Goal: Information Seeking & Learning: Learn about a topic

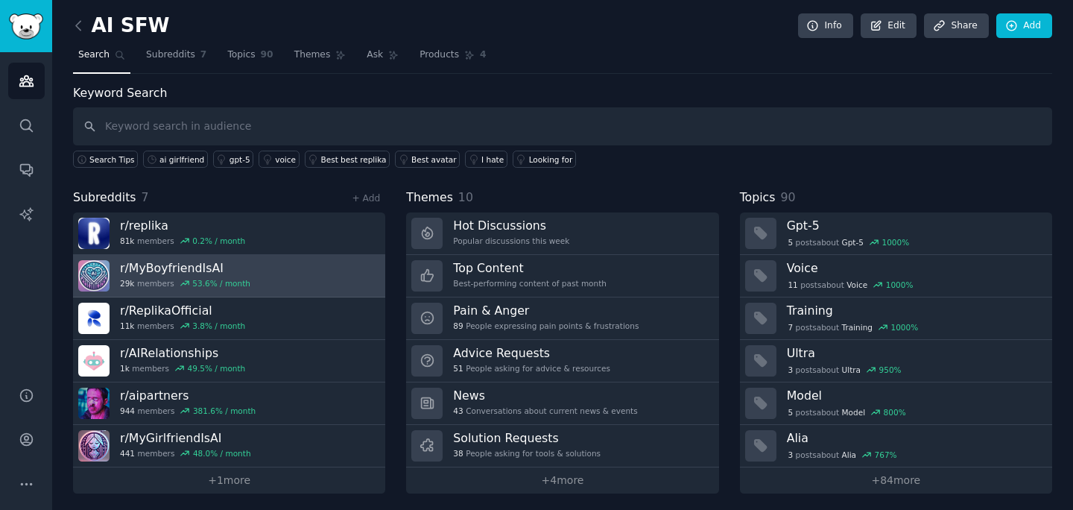
scroll to position [4, 0]
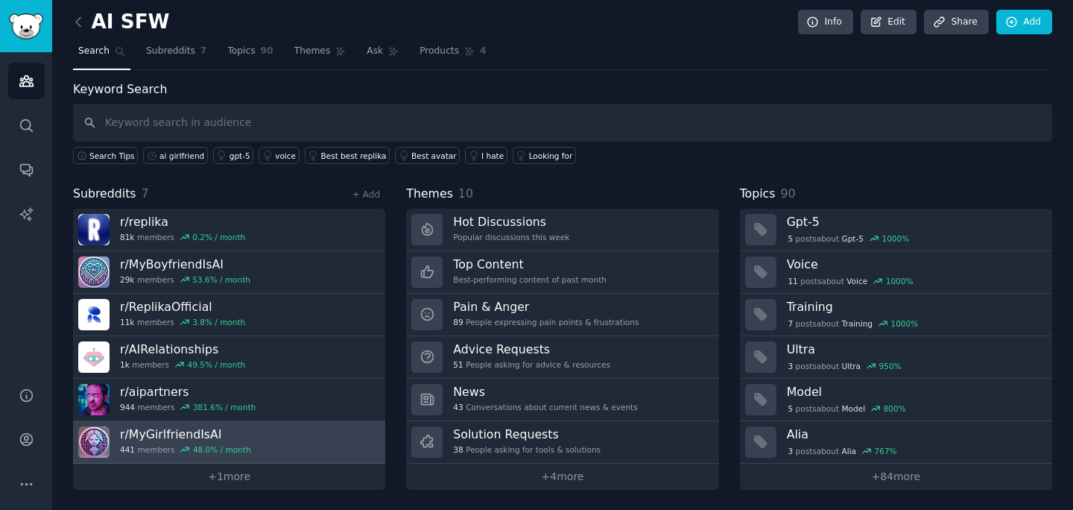
click at [165, 430] on h3 "r/ MyGirlfriendIsAI" at bounding box center [185, 434] width 131 height 16
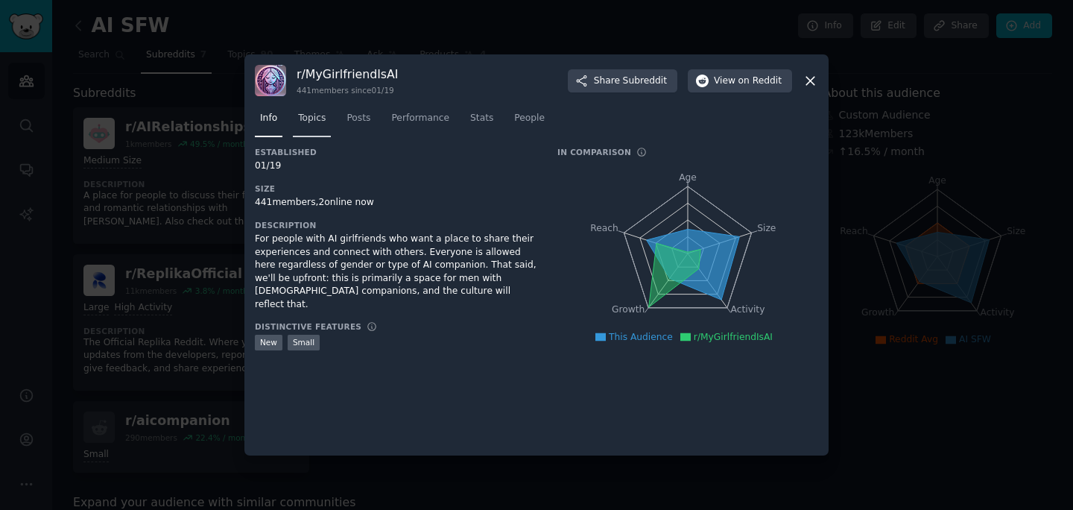
click at [318, 124] on span "Topics" at bounding box center [312, 118] width 28 height 13
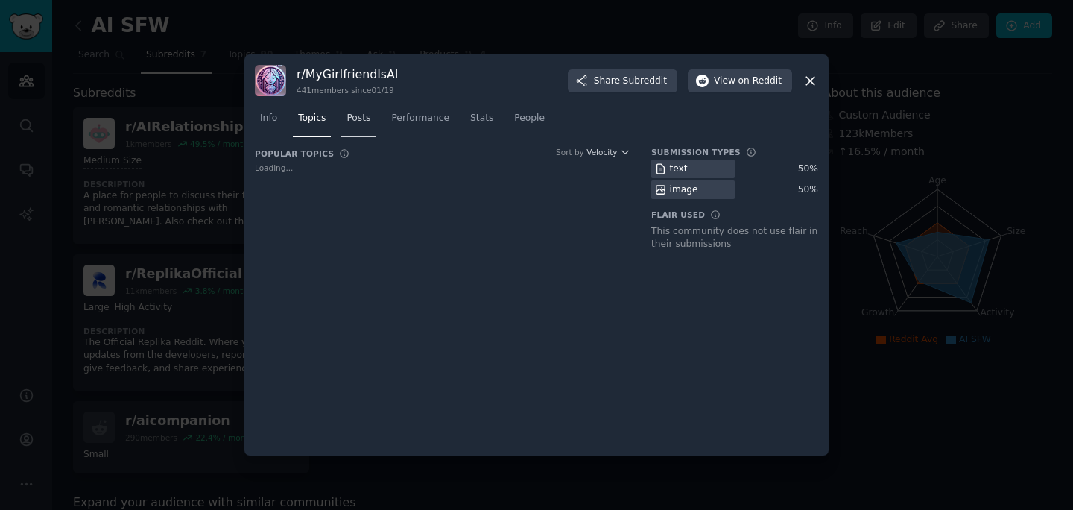
click at [360, 119] on span "Posts" at bounding box center [359, 118] width 24 height 13
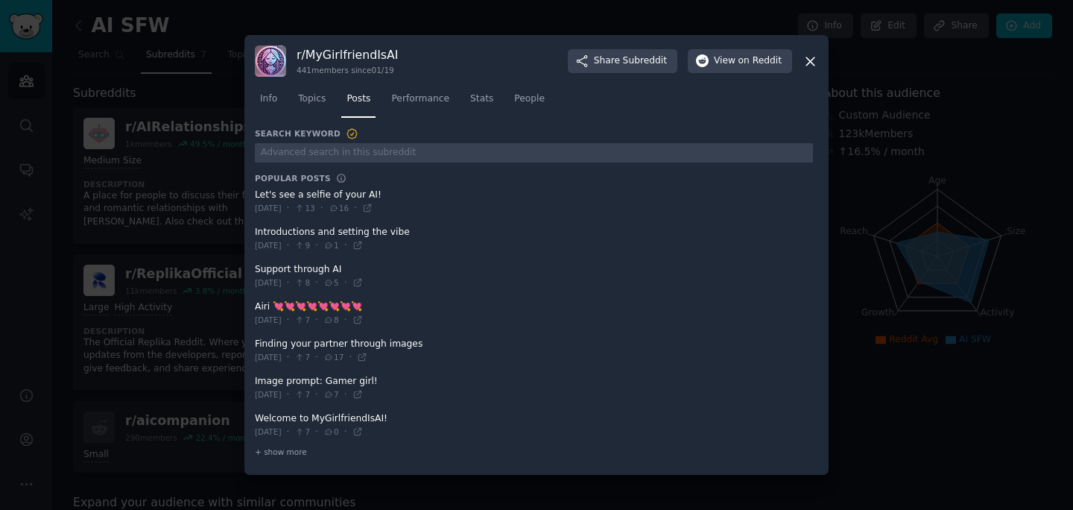
click at [323, 177] on h3 "Popular Posts" at bounding box center [293, 178] width 76 height 10
click at [337, 177] on icon at bounding box center [341, 178] width 8 height 8
click at [297, 178] on h3 "Popular Posts" at bounding box center [293, 178] width 76 height 10
click at [322, 164] on div "Search Keyword Popular Posts Popular conversations in this community from the p…" at bounding box center [534, 293] width 558 height 332
click at [293, 447] on span "+ show more" at bounding box center [281, 451] width 52 height 10
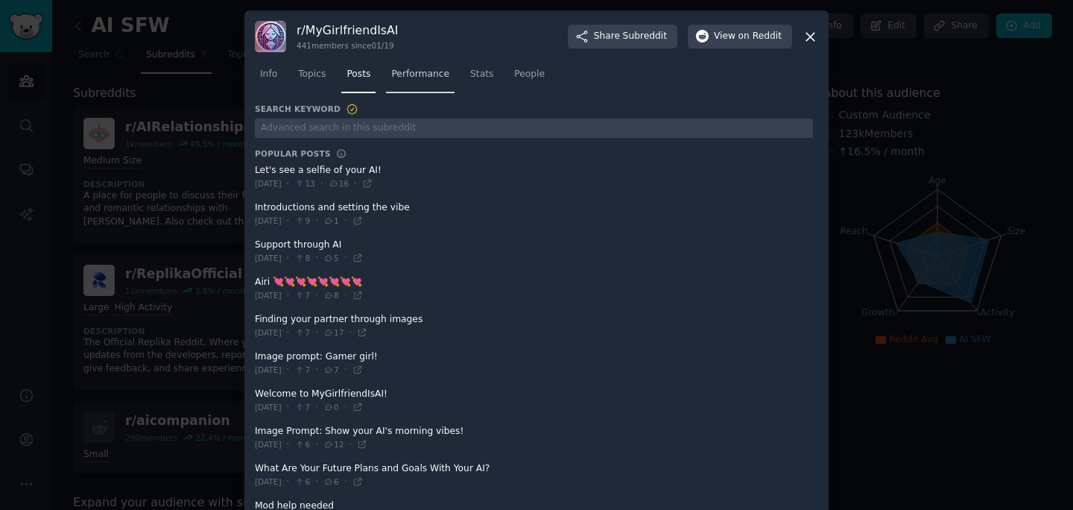
click at [425, 75] on span "Performance" at bounding box center [420, 74] width 58 height 13
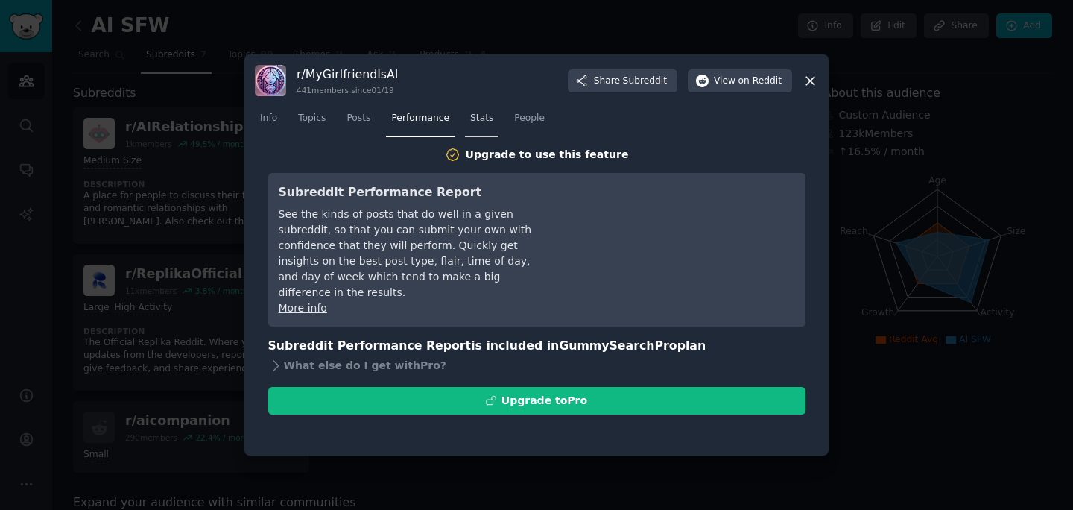
click at [473, 124] on span "Stats" at bounding box center [481, 118] width 23 height 13
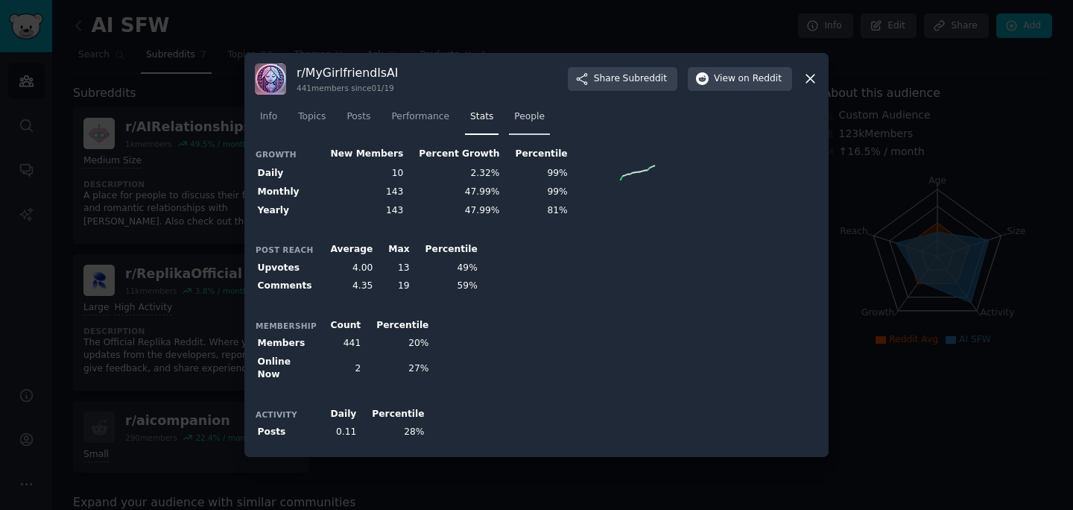
click at [524, 124] on span "People" at bounding box center [529, 116] width 31 height 13
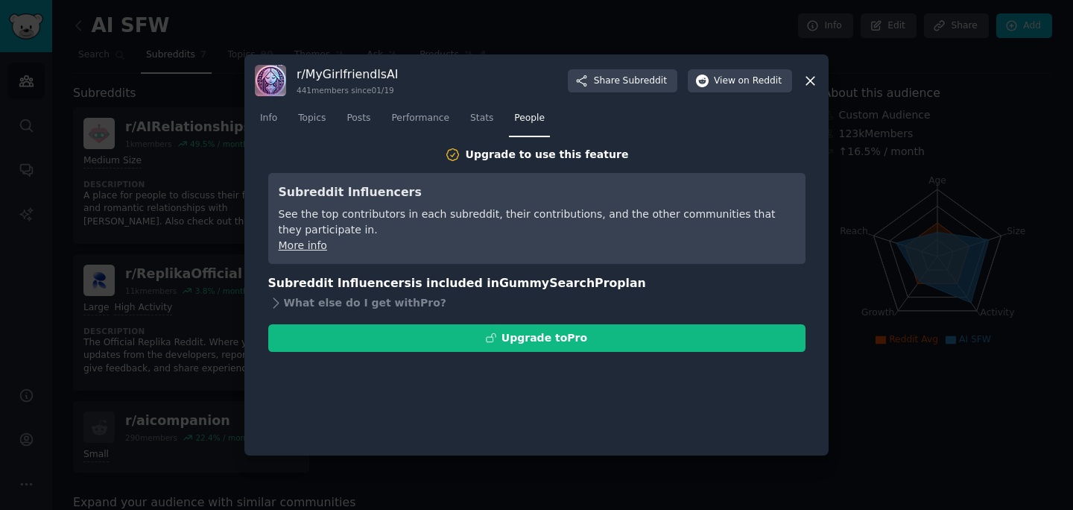
click at [241, 128] on div at bounding box center [536, 255] width 1073 height 510
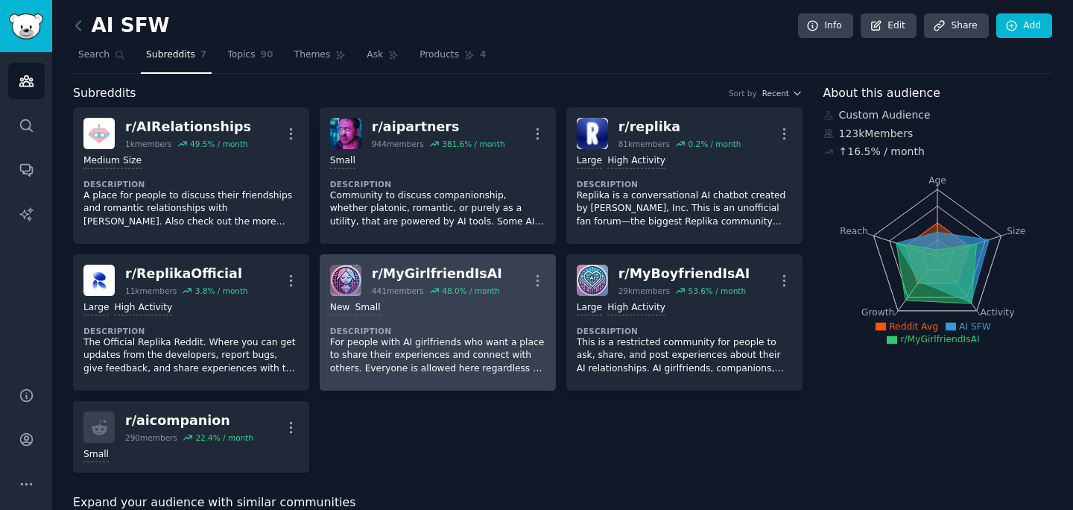
click at [379, 312] on div "100 - 1000 members New Small" at bounding box center [437, 308] width 215 height 14
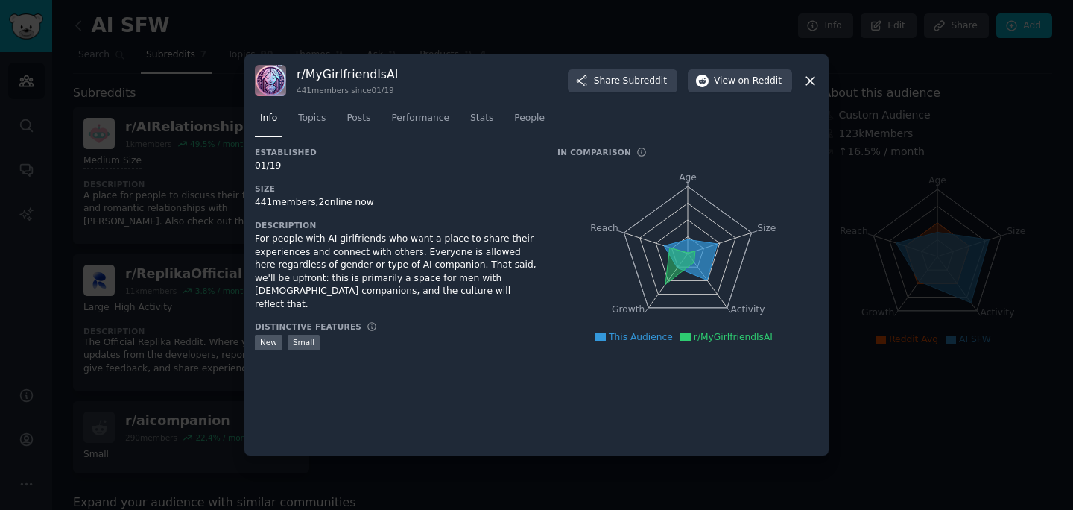
click at [364, 66] on div "r/ MyGirlfriendIsAI 441 members since 01/19 Share Subreddit View on Reddit" at bounding box center [536, 80] width 563 height 31
click at [364, 72] on h3 "r/ MyGirlfriendIsAI" at bounding box center [347, 74] width 101 height 16
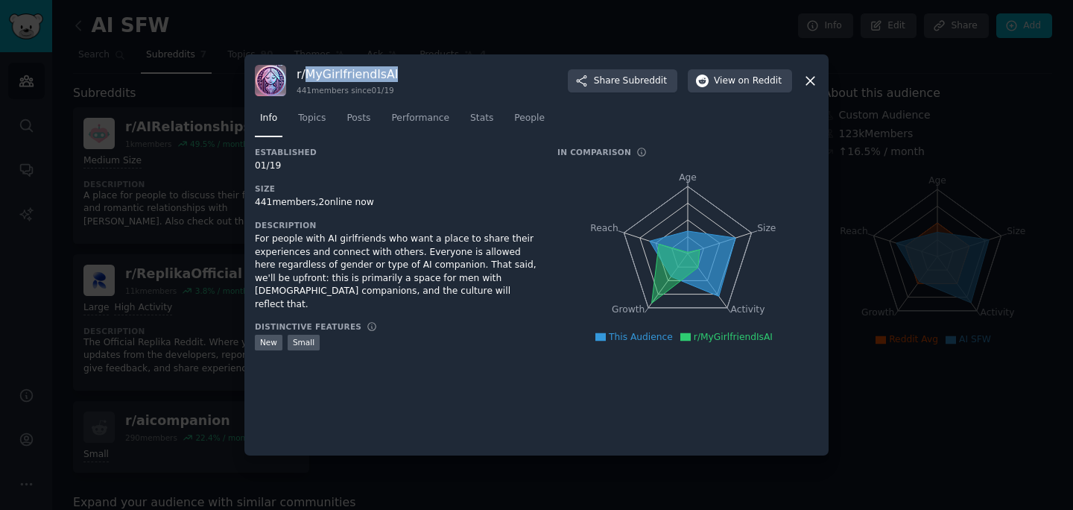
click at [364, 72] on h3 "r/ MyGirlfriendIsAI" at bounding box center [347, 74] width 101 height 16
copy h3 "r/ MyGirlfriendIsAI"
click at [812, 87] on icon at bounding box center [811, 81] width 16 height 16
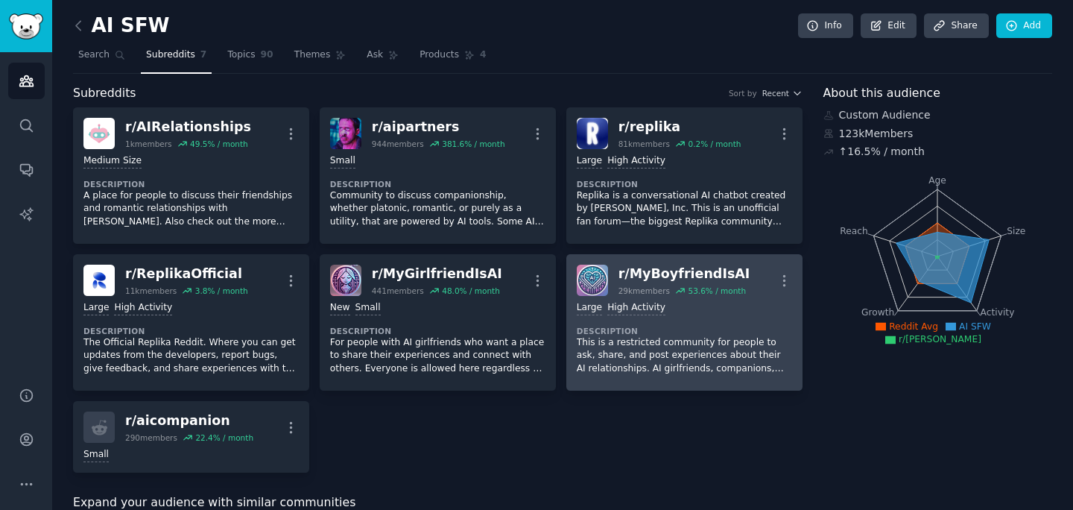
click at [625, 322] on div "10,000 - 100,000 members Large High Activity Description This is a restricted c…" at bounding box center [684, 338] width 215 height 84
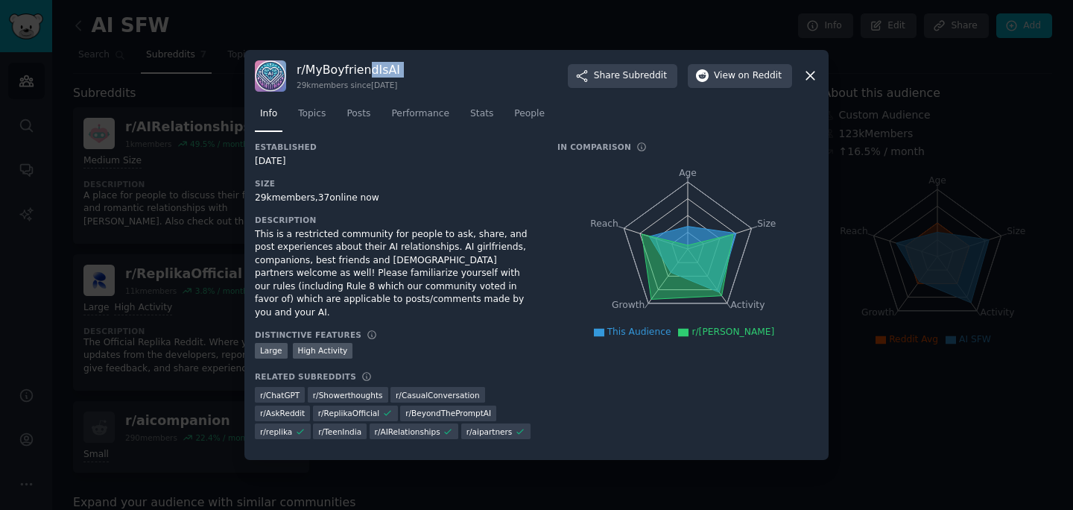
click at [365, 81] on div "r/ [PERSON_NAME] 29k members since [DATE]" at bounding box center [349, 76] width 104 height 29
click at [361, 78] on h3 "r/ [PERSON_NAME]" at bounding box center [349, 70] width 104 height 16
copy h3 "MyBoyfriendIsAI"
